Goal: Check status: Check status

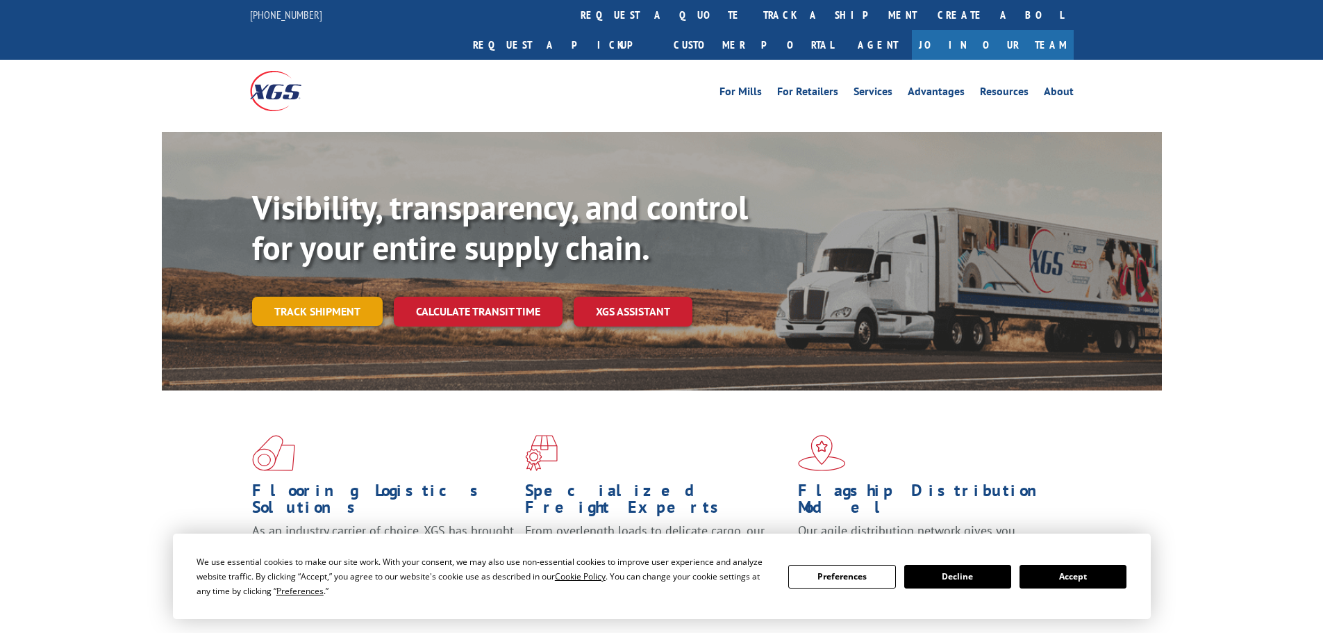
click at [347, 297] on link "Track shipment" at bounding box center [317, 311] width 131 height 29
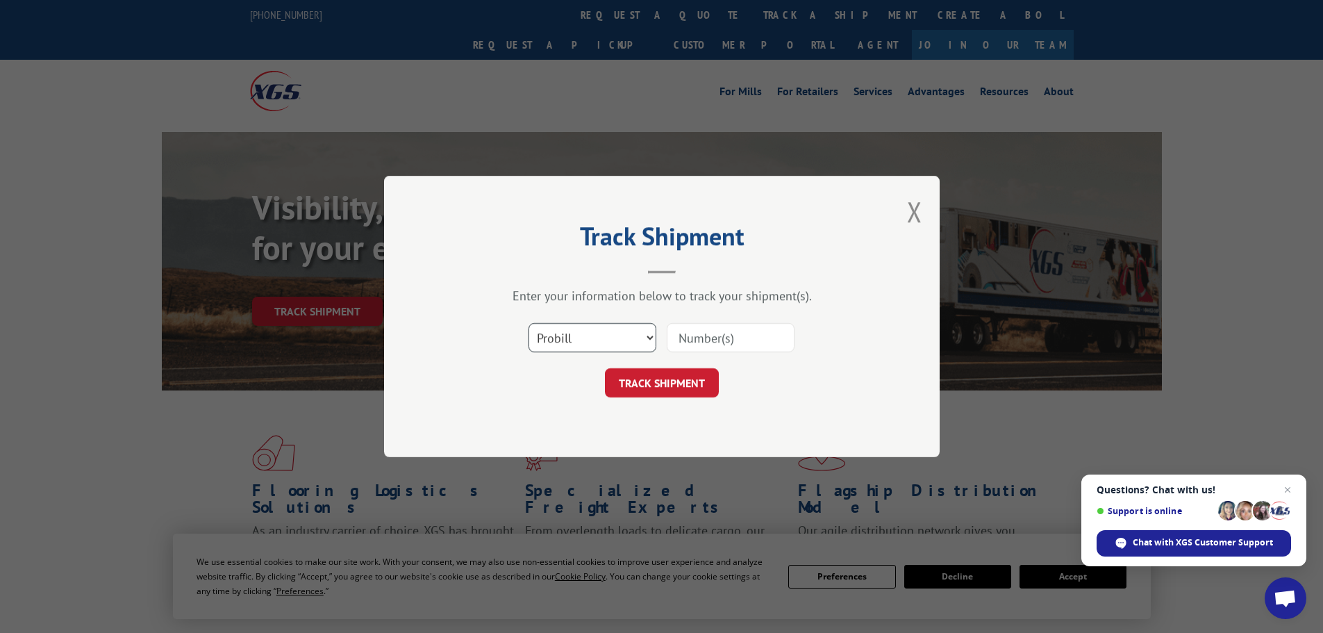
click at [587, 323] on select "Select category... Probill BOL PO" at bounding box center [593, 337] width 128 height 29
select select "bol"
click at [529, 323] on select "Select category... Probill BOL PO" at bounding box center [593, 337] width 128 height 29
click at [686, 356] on div "Select category... Probill BOL PO" at bounding box center [662, 338] width 417 height 46
click at [695, 345] on input at bounding box center [731, 337] width 128 height 29
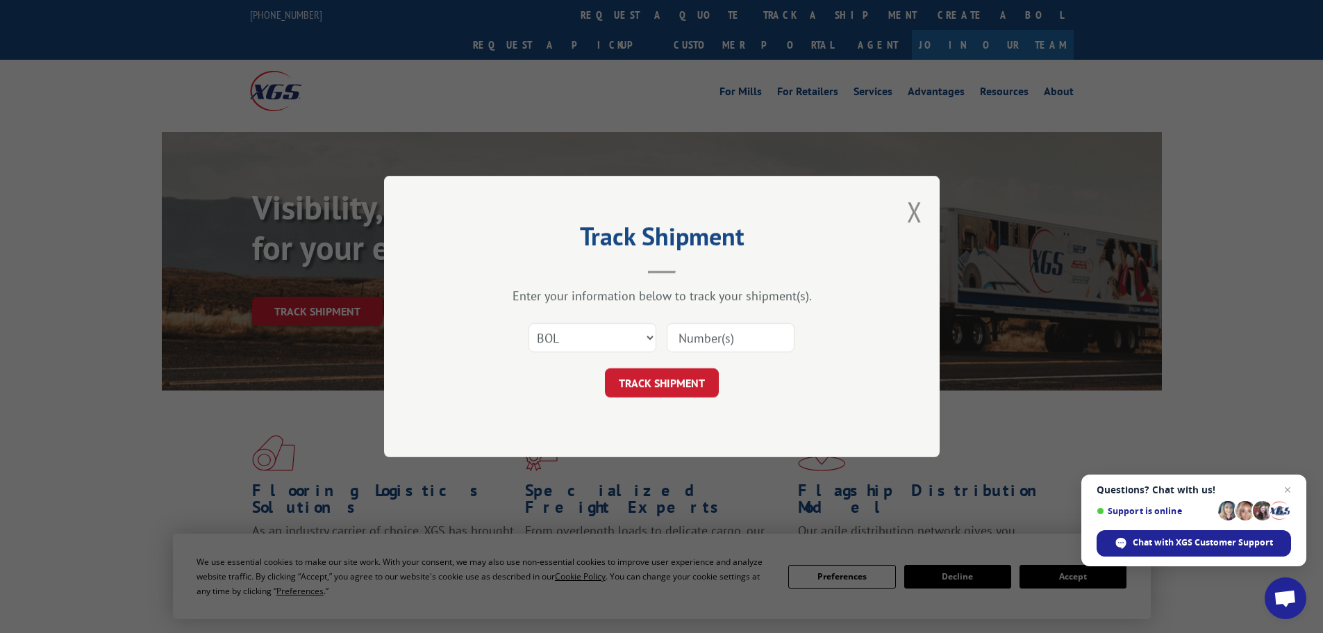
paste input "7068352"
type input "7068352"
click at [692, 390] on button "TRACK SHIPMENT" at bounding box center [662, 382] width 114 height 29
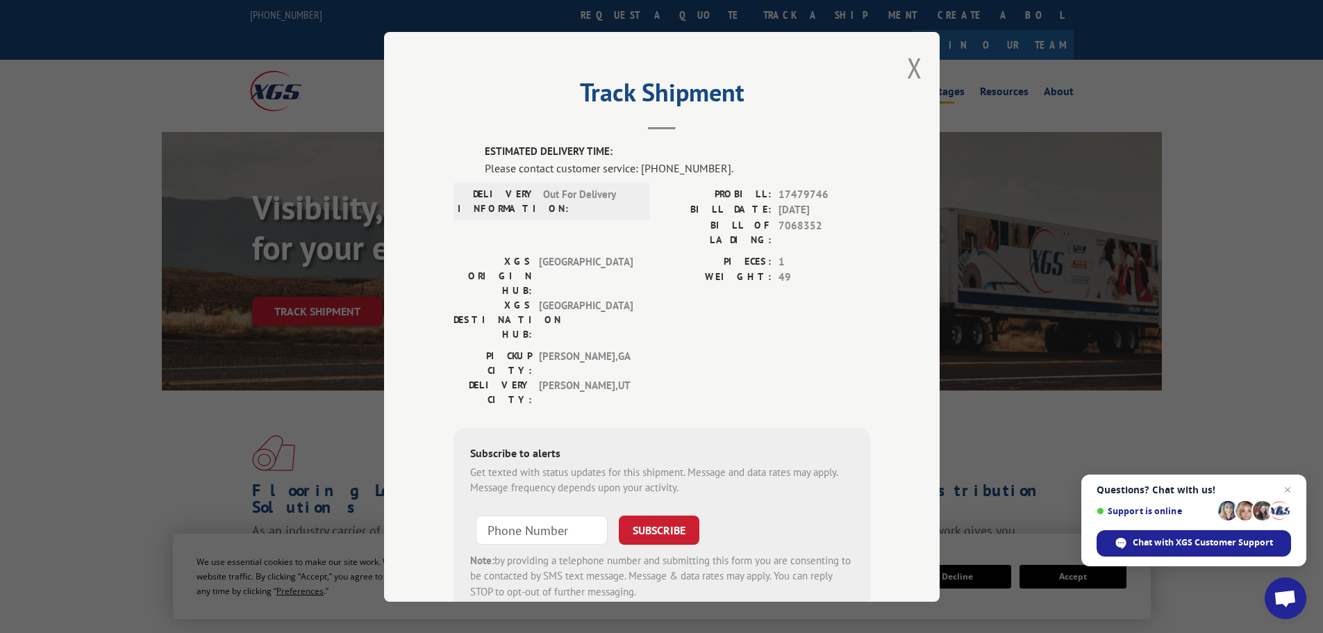
click at [910, 60] on button "Close modal" at bounding box center [914, 67] width 15 height 37
